Goal: Find specific page/section: Find specific page/section

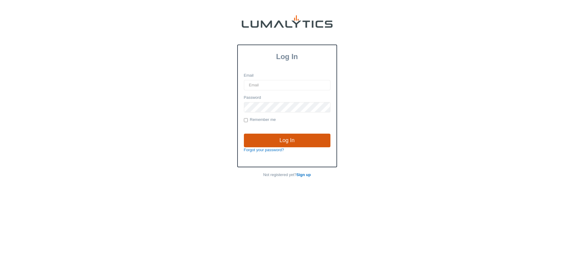
type input "eumlor@valleytruckparts.com"
click at [293, 135] on input "Log In" at bounding box center [287, 141] width 87 height 14
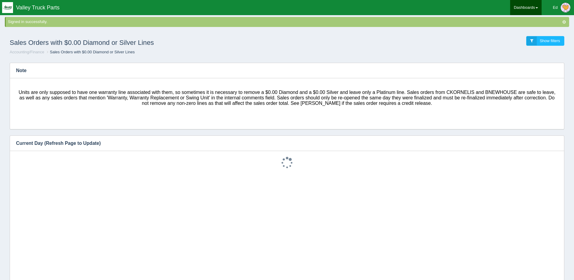
click at [533, 7] on link "Dashboards" at bounding box center [526, 7] width 31 height 15
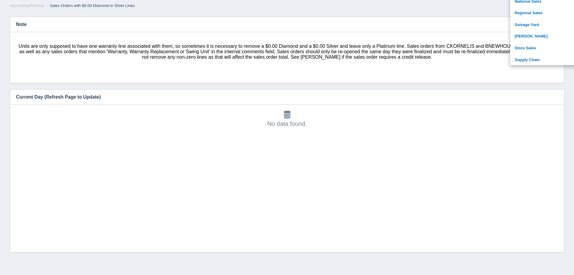
scroll to position [119, 0]
click at [524, 12] on link "National Sales" at bounding box center [552, 12] width 82 height 12
click at [534, 44] on link "[PERSON_NAME]" at bounding box center [552, 45] width 82 height 12
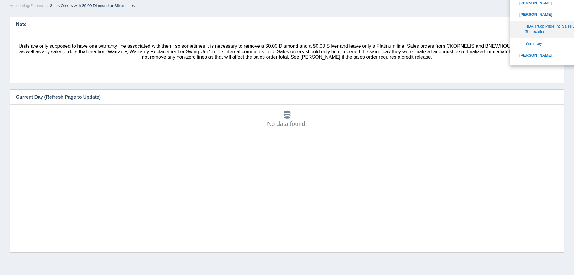
click at [533, 27] on link "HDA Truck Pride Inc Sales By Ship To Location" at bounding box center [552, 29] width 82 height 17
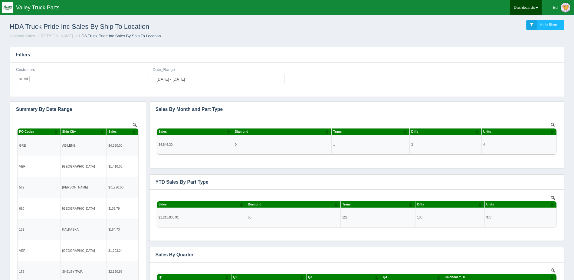
click at [539, 6] on link "Dashboards" at bounding box center [526, 7] width 31 height 15
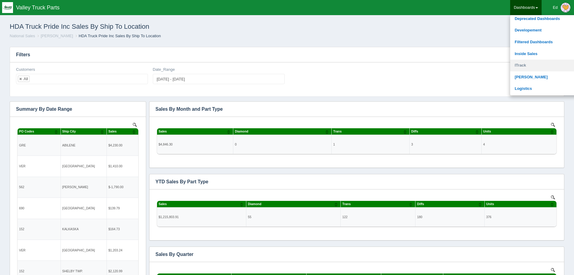
scroll to position [91, 0]
click at [524, 69] on link "National Sales" at bounding box center [552, 70] width 82 height 12
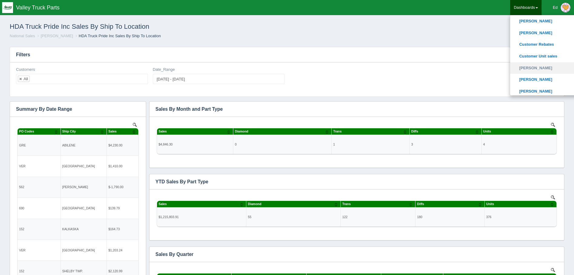
scroll to position [182, 0]
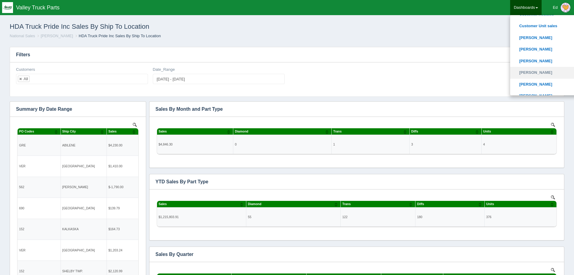
click at [531, 71] on link "[PERSON_NAME]" at bounding box center [552, 73] width 82 height 12
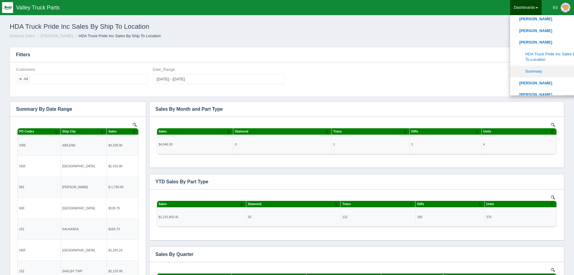
click at [534, 72] on link "Summary" at bounding box center [552, 72] width 82 height 12
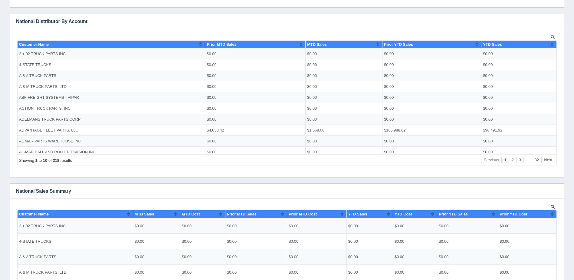
scroll to position [298, 0]
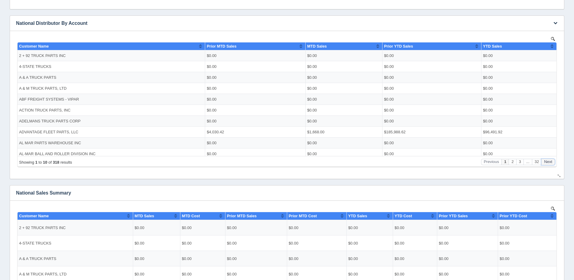
click at [549, 162] on button "Next" at bounding box center [549, 161] width 14 height 6
